Goal: Task Accomplishment & Management: Use online tool/utility

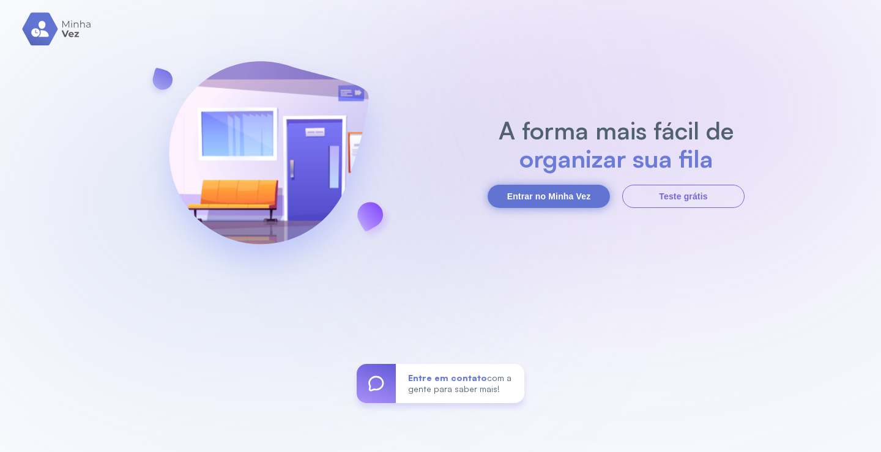
click at [545, 196] on button "Entrar no Minha Vez" at bounding box center [548, 196] width 122 height 23
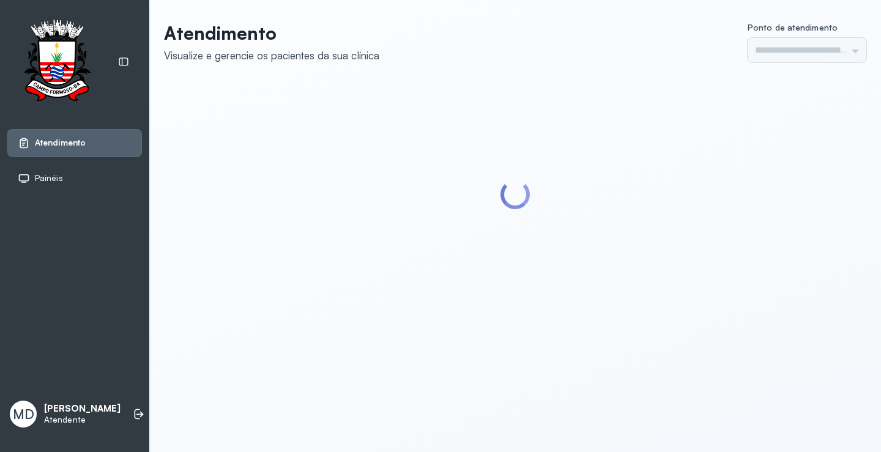
type input "*********"
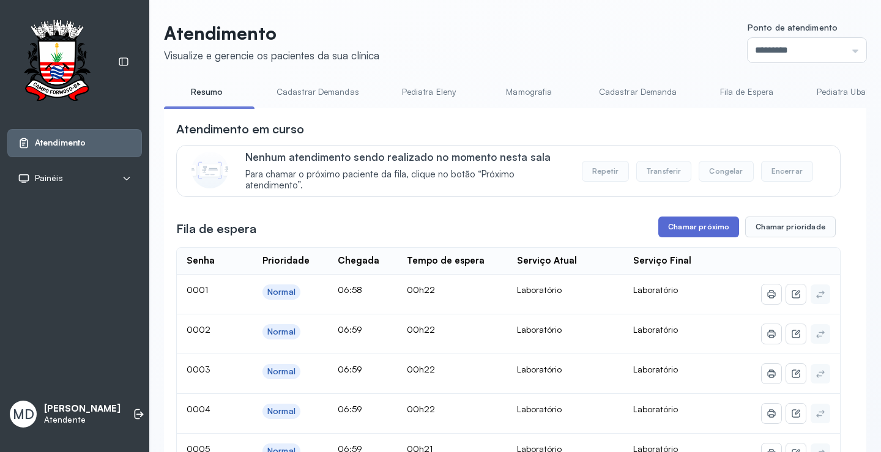
click at [683, 230] on button "Chamar próximo" at bounding box center [698, 226] width 81 height 21
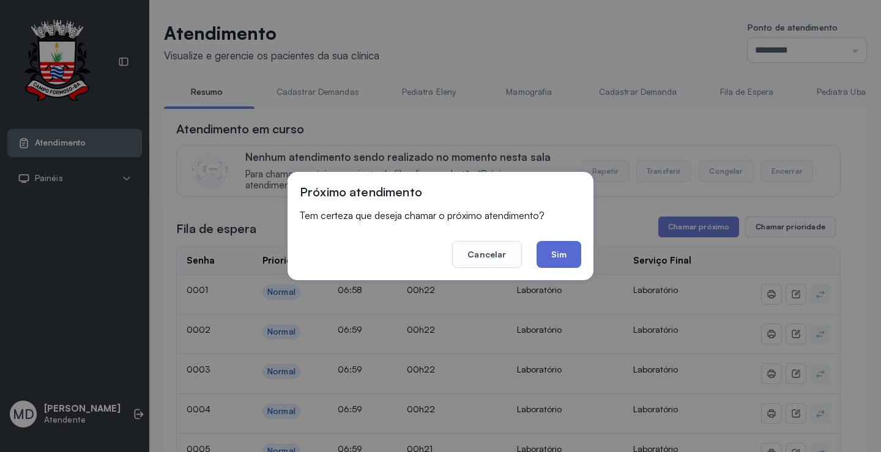
click at [560, 255] on button "Sim" at bounding box center [558, 254] width 45 height 27
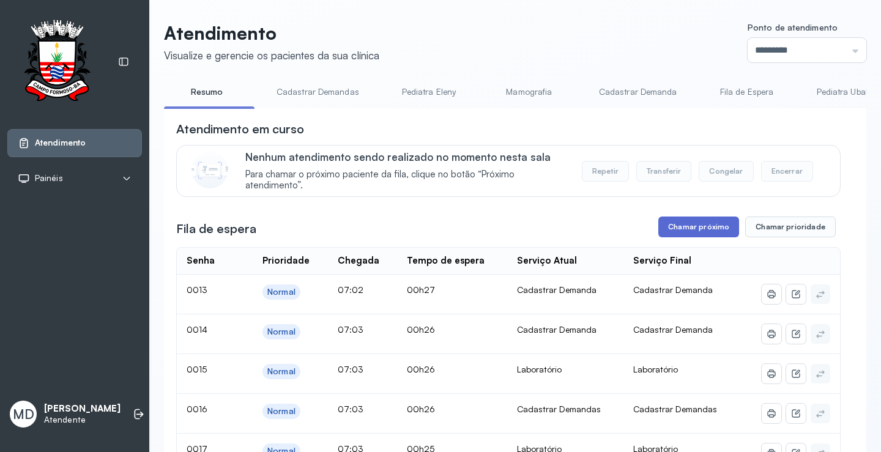
click at [704, 229] on button "Chamar próximo" at bounding box center [698, 226] width 81 height 21
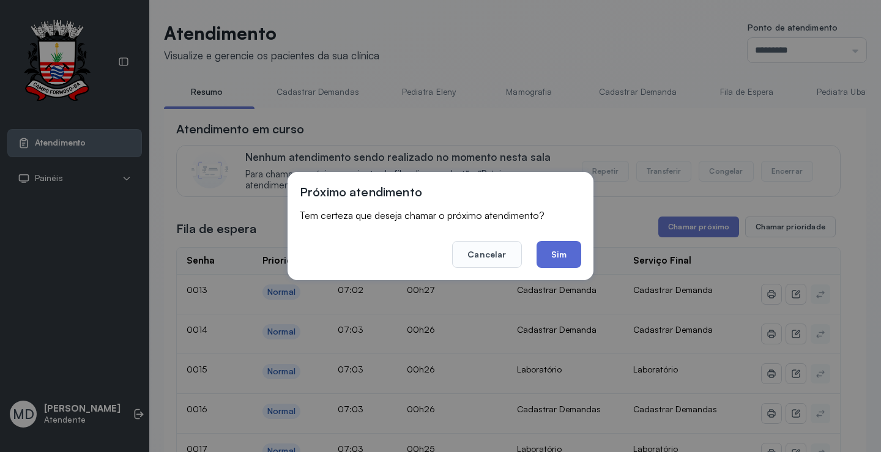
click at [552, 253] on button "Sim" at bounding box center [558, 254] width 45 height 27
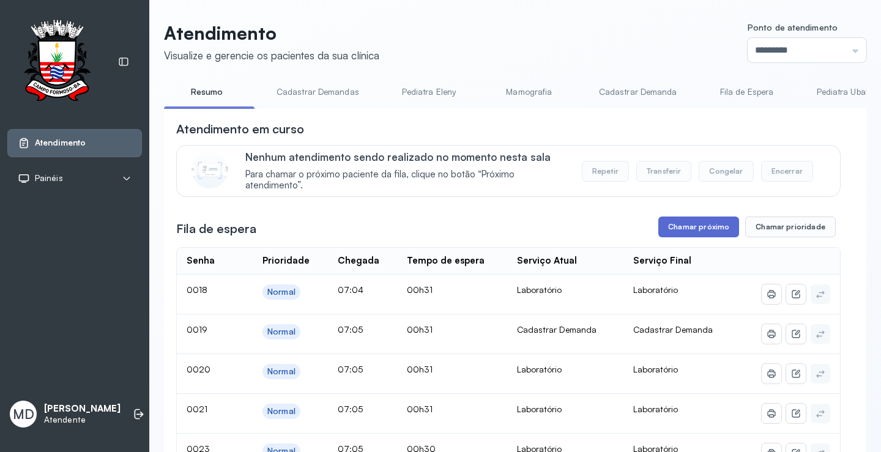
click at [703, 230] on button "Chamar próximo" at bounding box center [698, 226] width 81 height 21
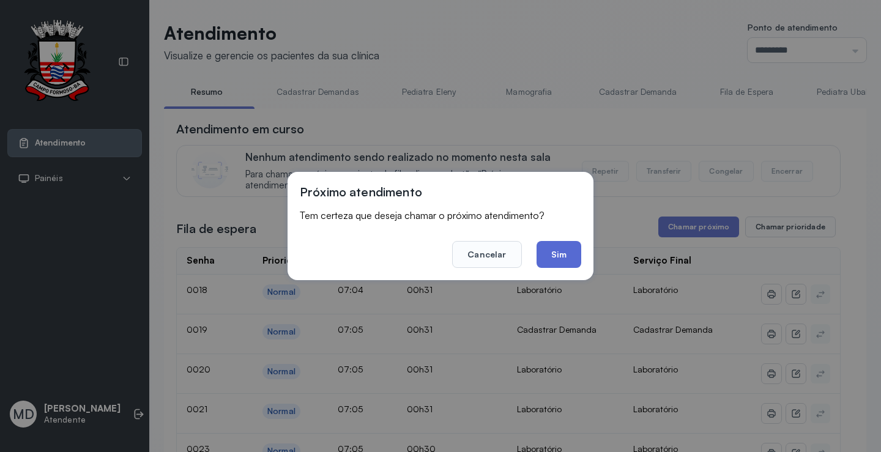
click at [565, 254] on button "Sim" at bounding box center [558, 254] width 45 height 27
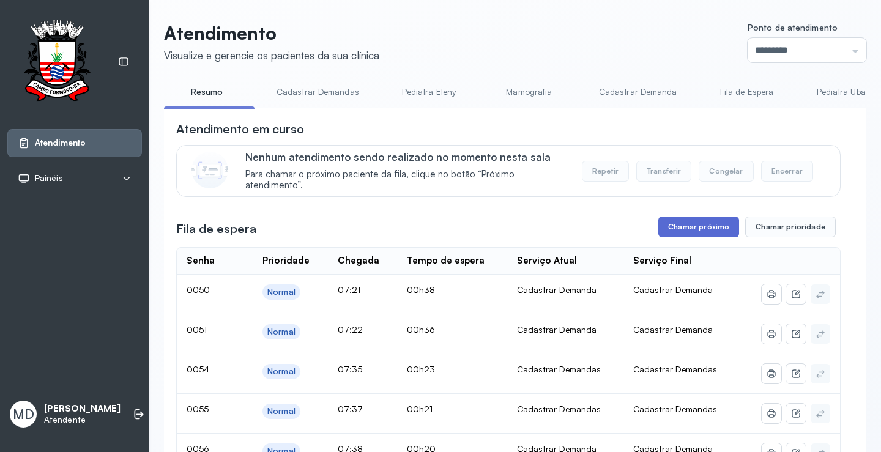
click at [708, 229] on button "Chamar próximo" at bounding box center [698, 226] width 81 height 21
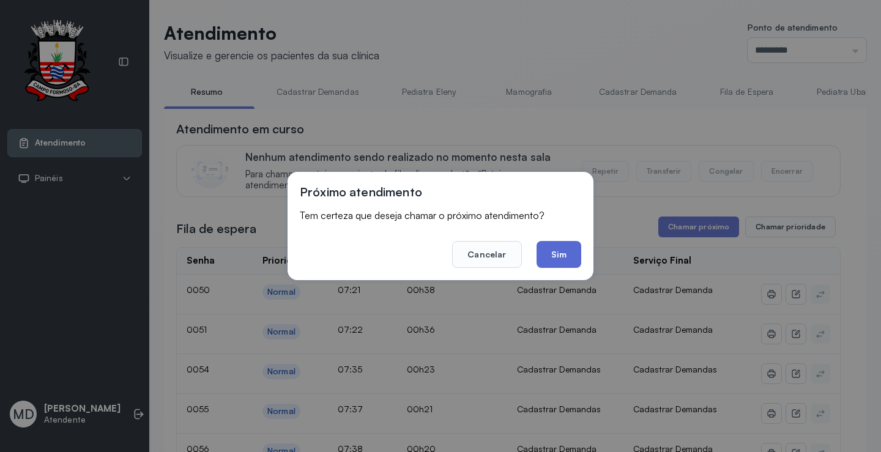
click at [555, 253] on button "Sim" at bounding box center [558, 254] width 45 height 27
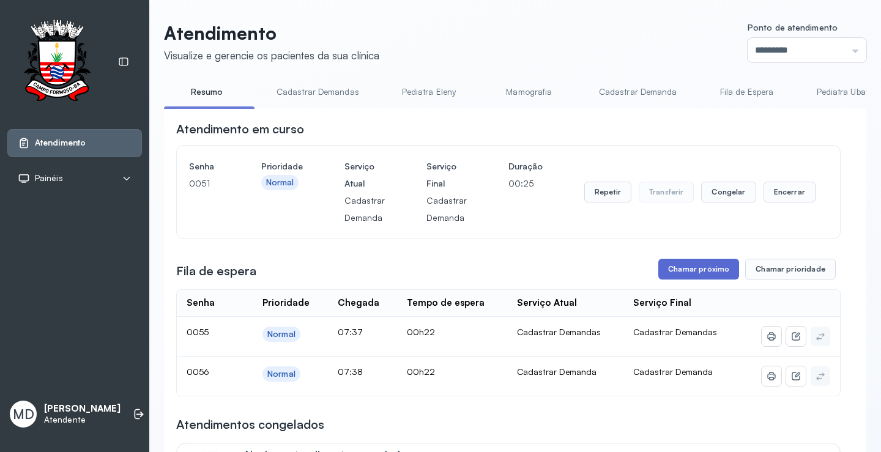
click at [695, 270] on button "Chamar próximo" at bounding box center [698, 269] width 81 height 21
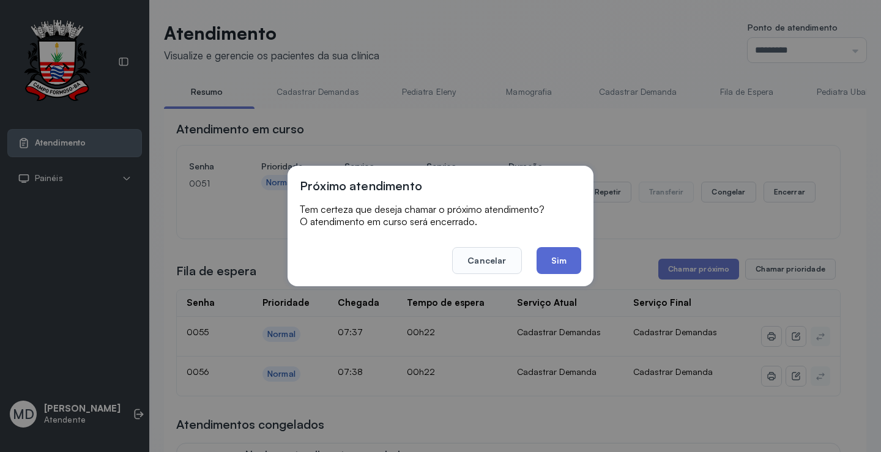
click at [546, 255] on button "Sim" at bounding box center [558, 260] width 45 height 27
